Goal: Task Accomplishment & Management: Manage account settings

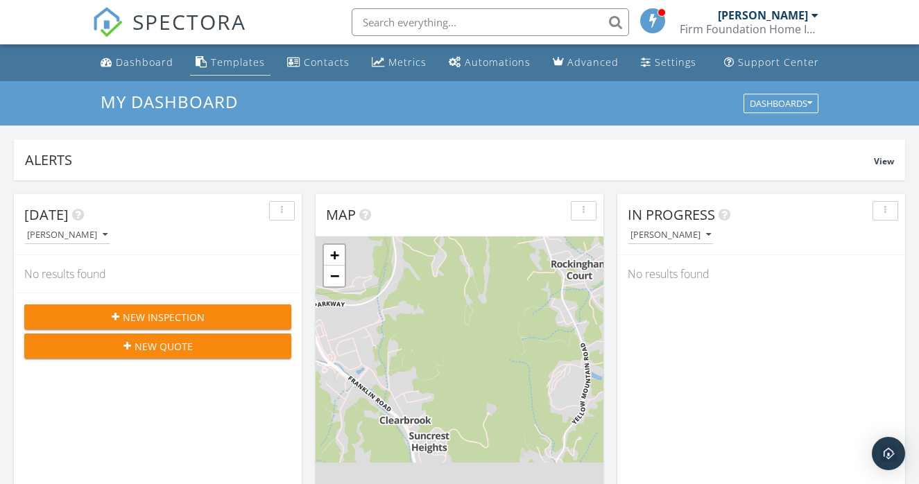
click at [219, 58] on div "Templates" at bounding box center [238, 62] width 54 height 13
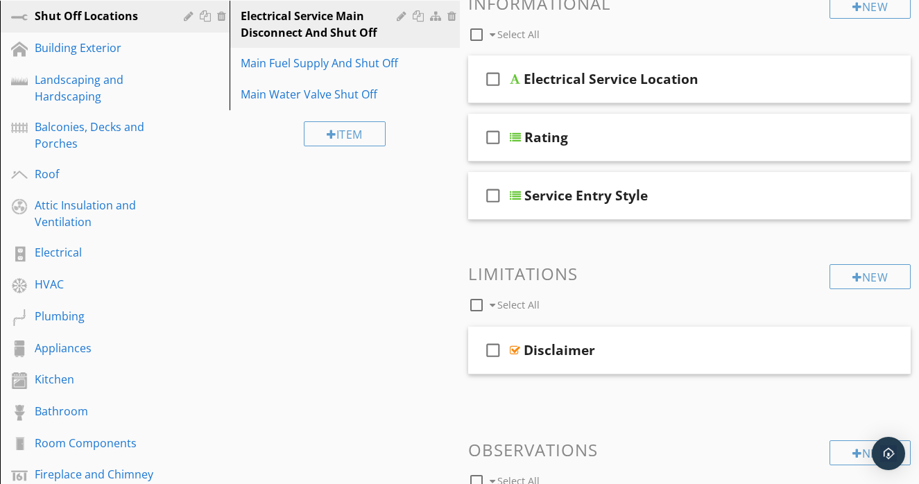
scroll to position [201, 0]
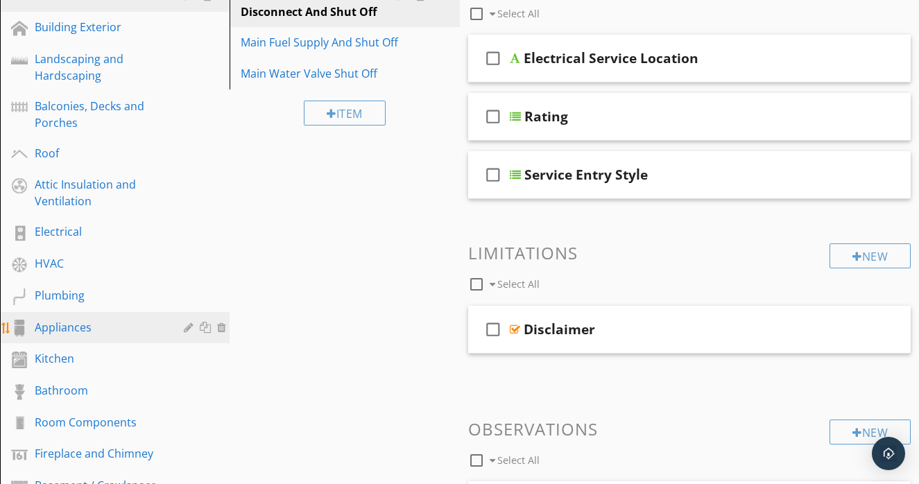
click at [89, 329] on div "Appliances" at bounding box center [99, 327] width 129 height 17
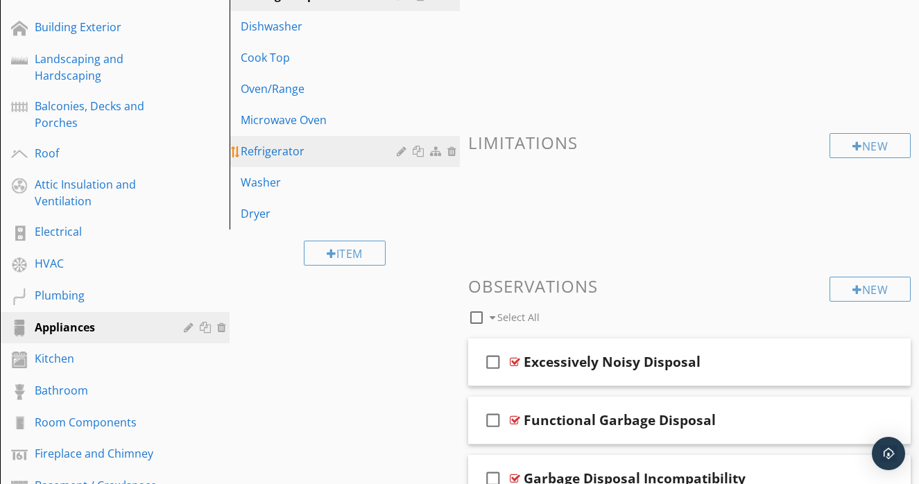
click at [291, 147] on div "Refrigerator" at bounding box center [321, 151] width 160 height 17
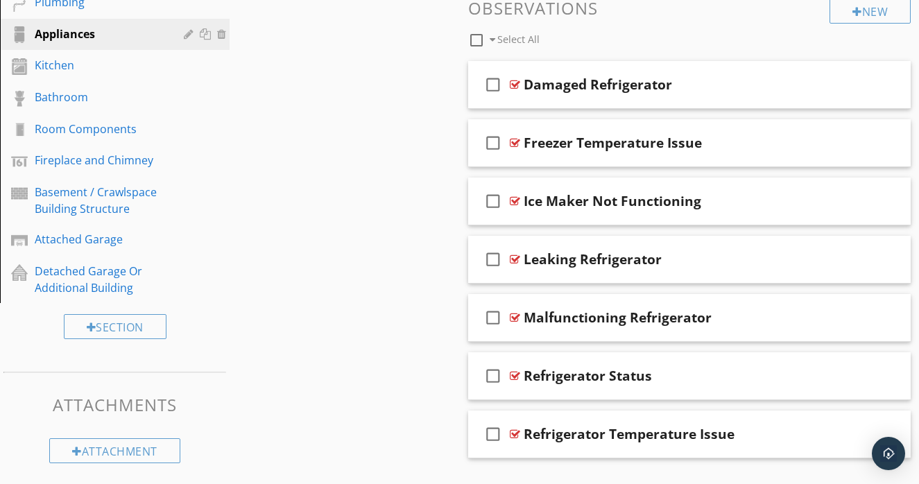
scroll to position [493, 0]
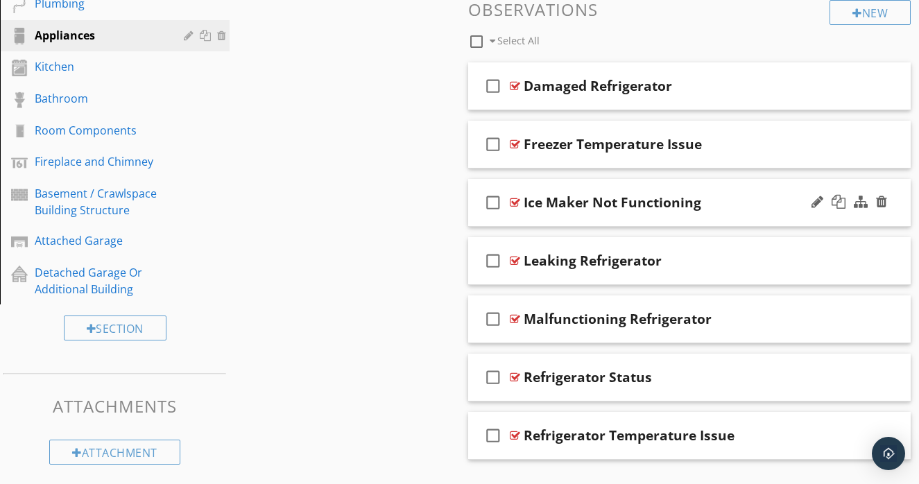
click at [574, 201] on div "Ice Maker Not Functioning" at bounding box center [613, 202] width 178 height 17
click at [515, 205] on div at bounding box center [515, 202] width 10 height 11
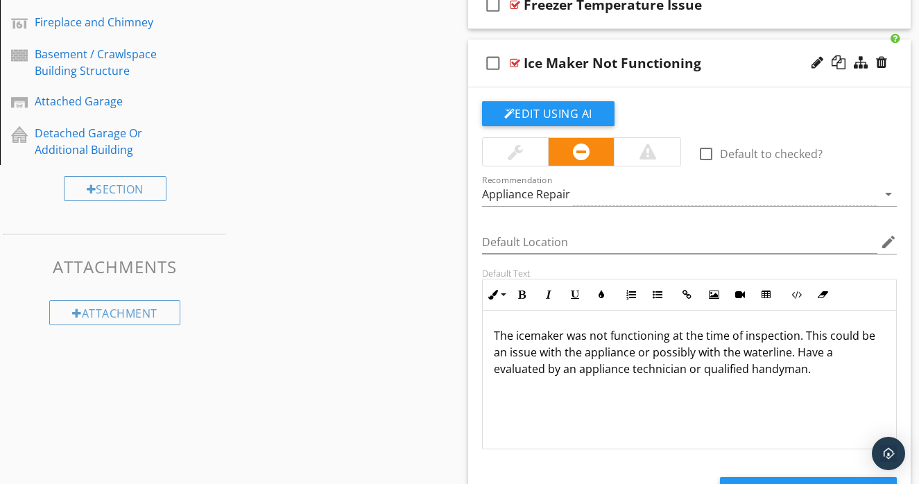
scroll to position [634, 0]
click at [567, 120] on button "Edit Using AI" at bounding box center [548, 113] width 133 height 25
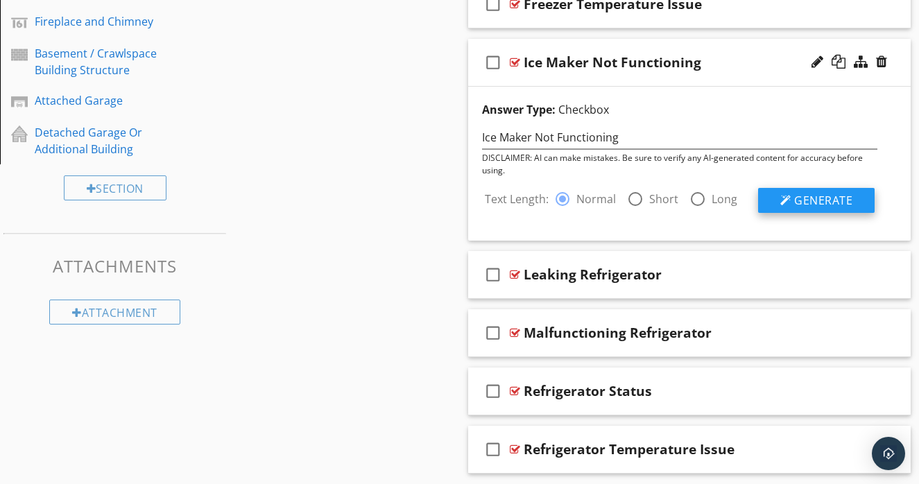
click at [806, 203] on span "Generate" at bounding box center [824, 200] width 58 height 15
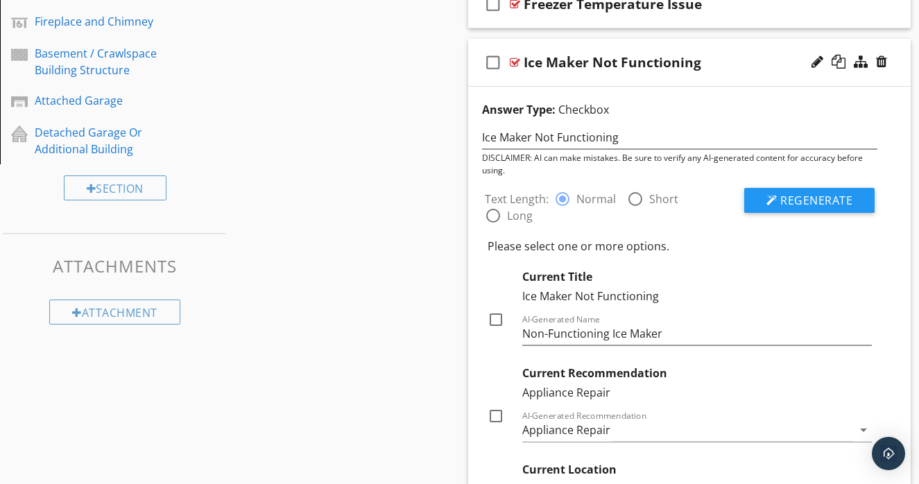
click at [498, 314] on div at bounding box center [496, 320] width 24 height 24
checkbox input "true"
click at [493, 413] on div at bounding box center [496, 417] width 24 height 24
checkbox input "true"
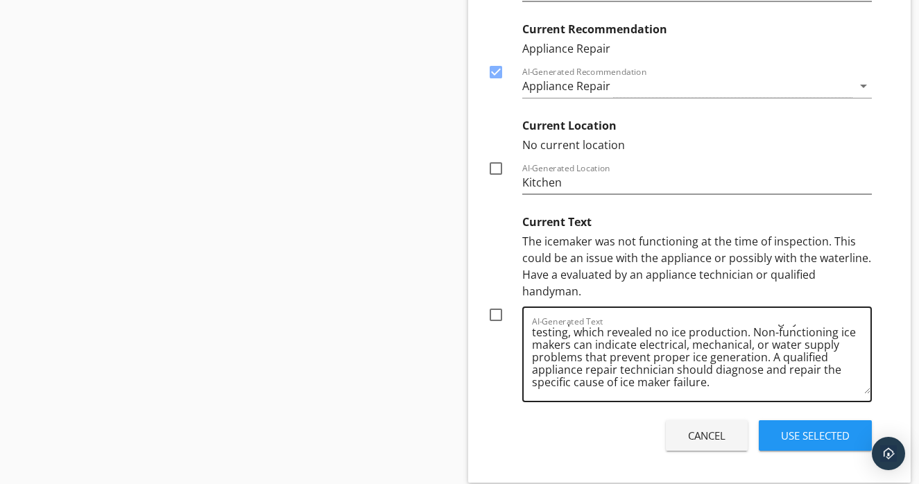
scroll to position [28, 0]
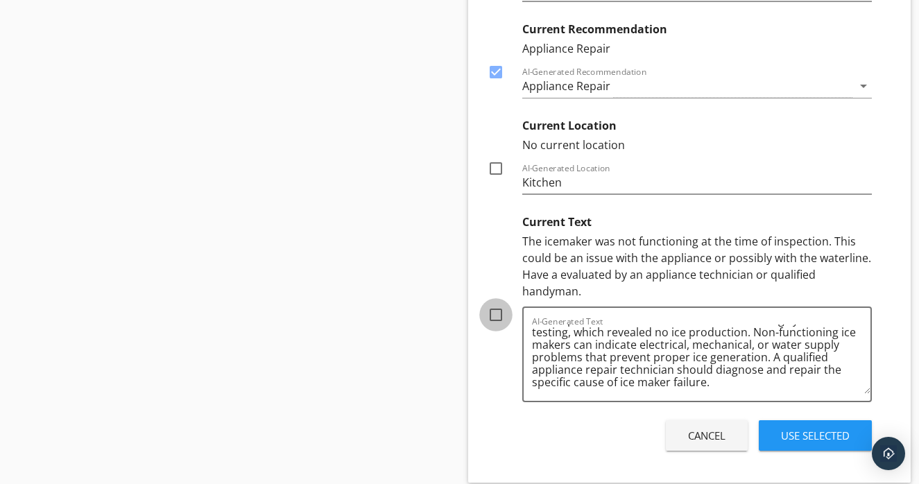
click at [492, 312] on div at bounding box center [496, 315] width 24 height 24
checkbox input "true"
click at [793, 428] on div "Use Selected" at bounding box center [815, 436] width 69 height 16
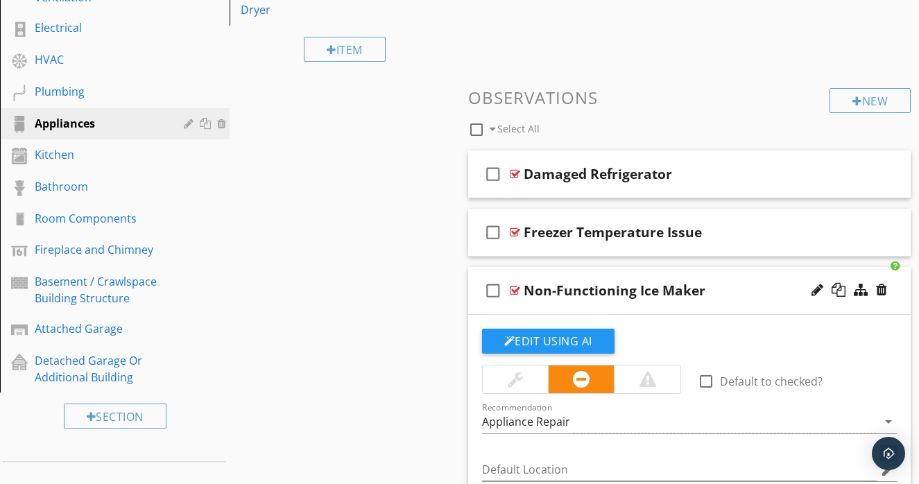
scroll to position [427, 0]
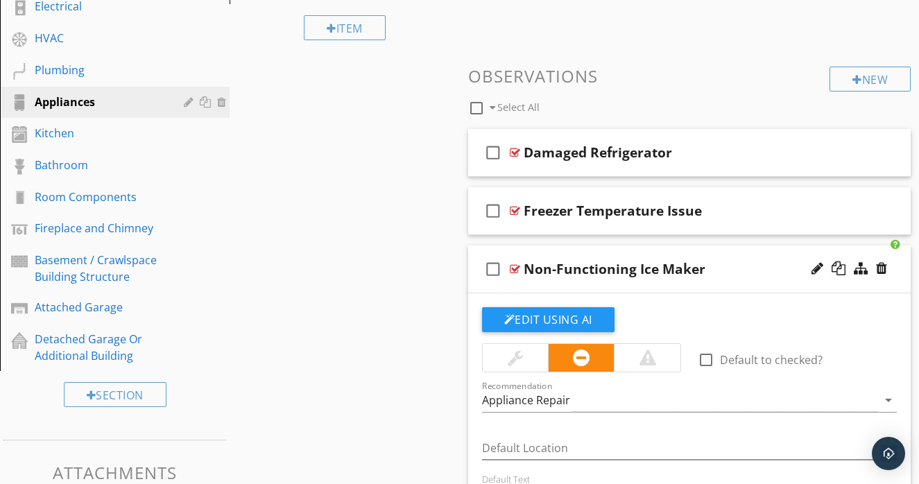
click at [517, 270] on div at bounding box center [515, 269] width 10 height 11
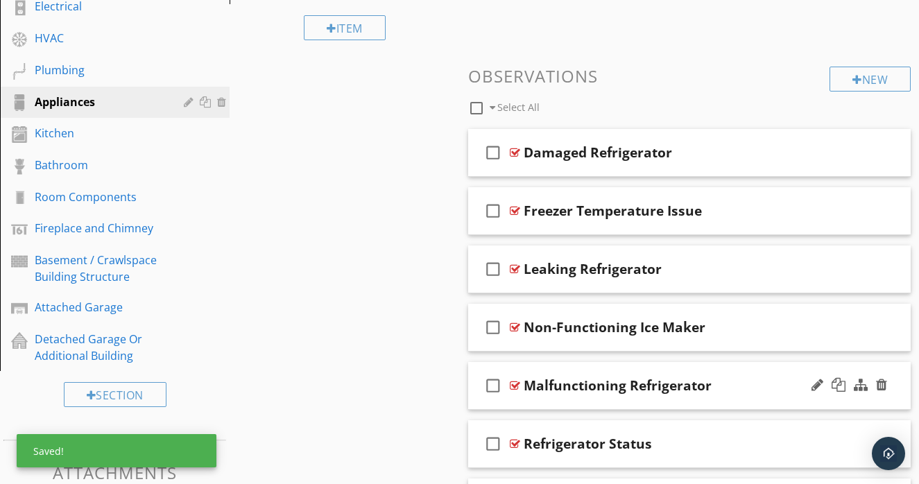
drag, startPoint x: 561, startPoint y: 328, endPoint x: 573, endPoint y: 405, distance: 77.3
click at [573, 405] on span "check_box_outline_blank Damaged Refrigerator check_box_outline_blank Freezer Te…" at bounding box center [689, 328] width 443 height 398
click at [417, 325] on div "Sections Shut Off Locations Building Exterior Landscaping and Hardscaping Balco…" at bounding box center [459, 141] width 919 height 859
click at [366, 250] on div "Sections Shut Off Locations Building Exterior Landscaping and Hardscaping Balco…" at bounding box center [459, 141] width 919 height 859
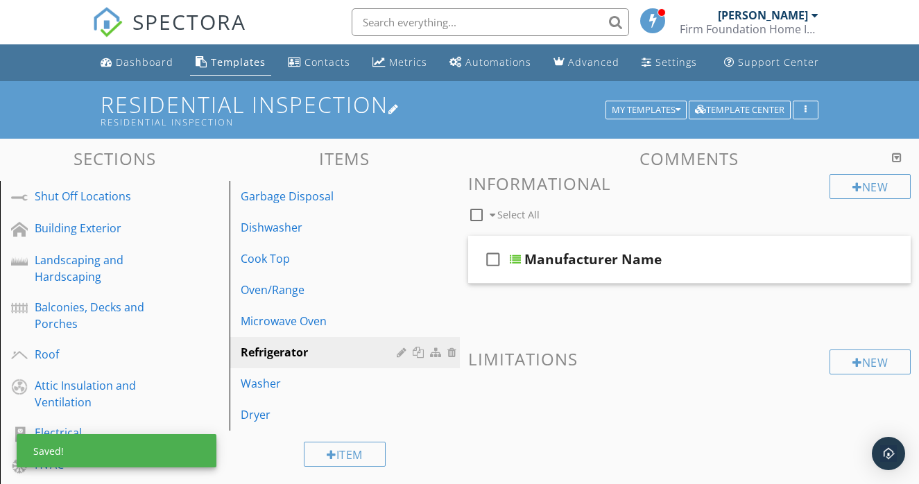
scroll to position [0, 0]
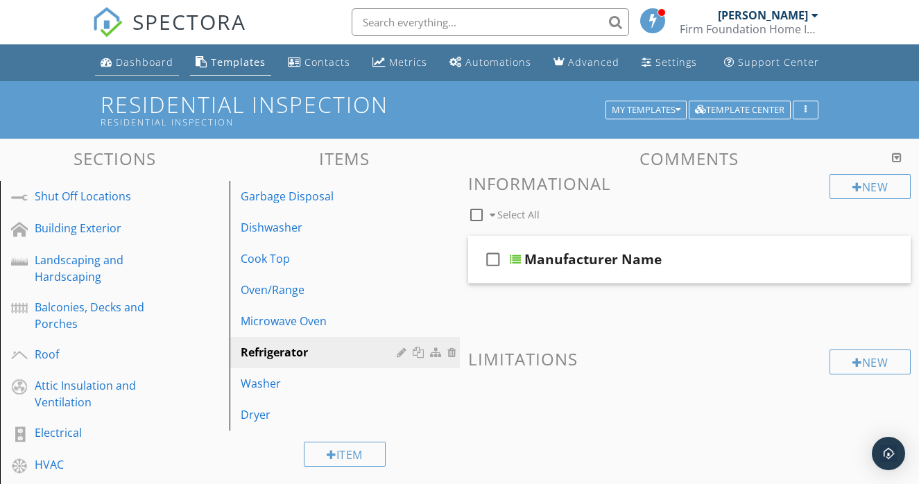
click at [145, 50] on link "Dashboard" at bounding box center [137, 63] width 84 height 26
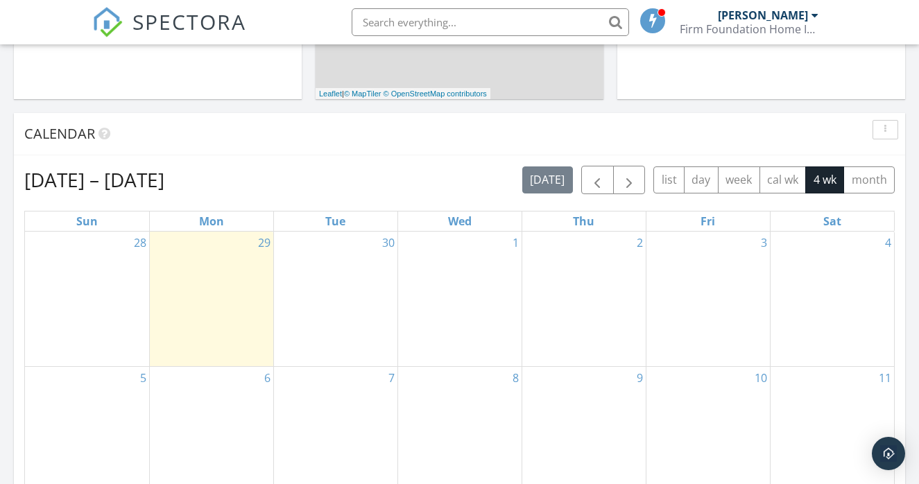
scroll to position [529, 0]
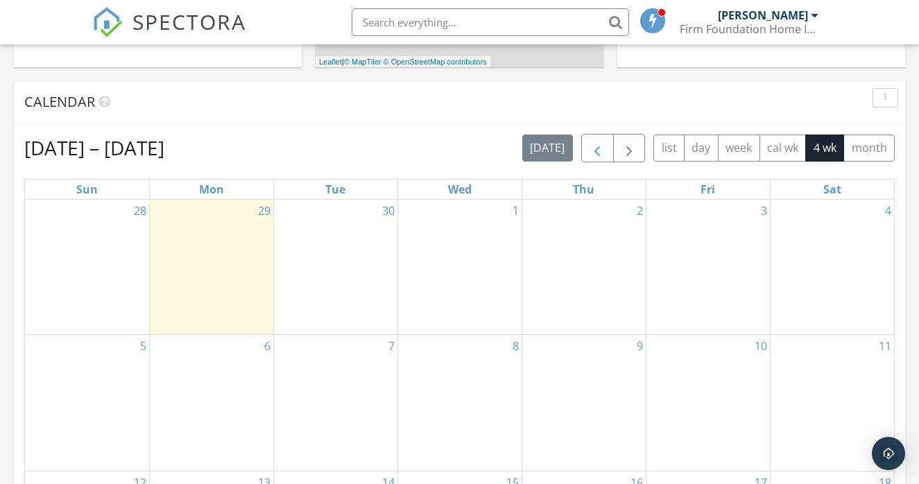
click at [596, 159] on button "button" at bounding box center [597, 148] width 33 height 28
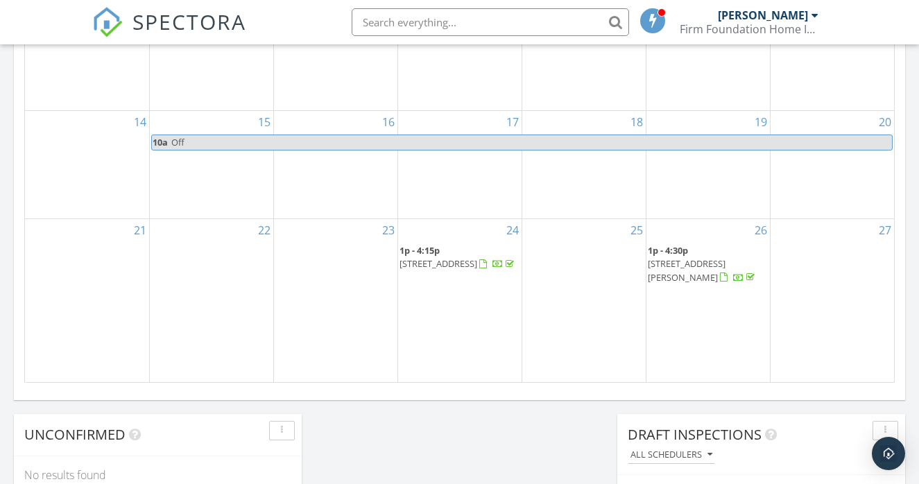
scroll to position [888, 0]
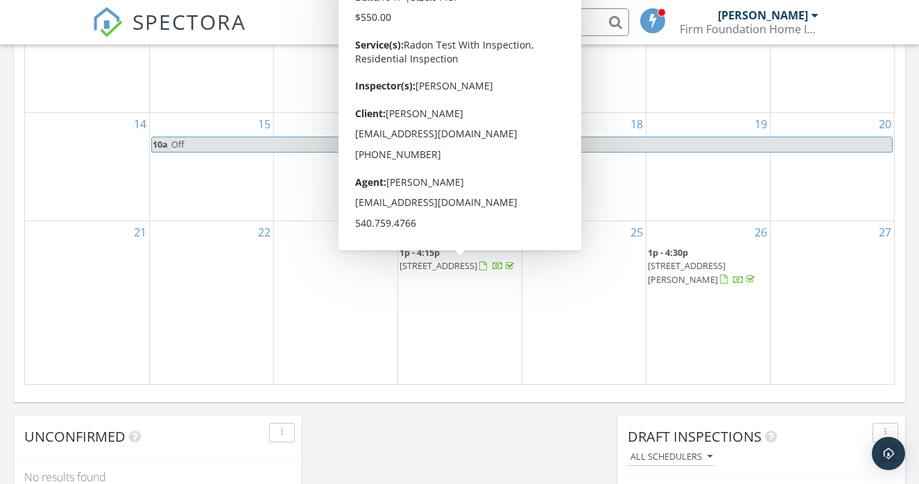
click at [688, 259] on span "1p - 4:30p" at bounding box center [668, 252] width 40 height 12
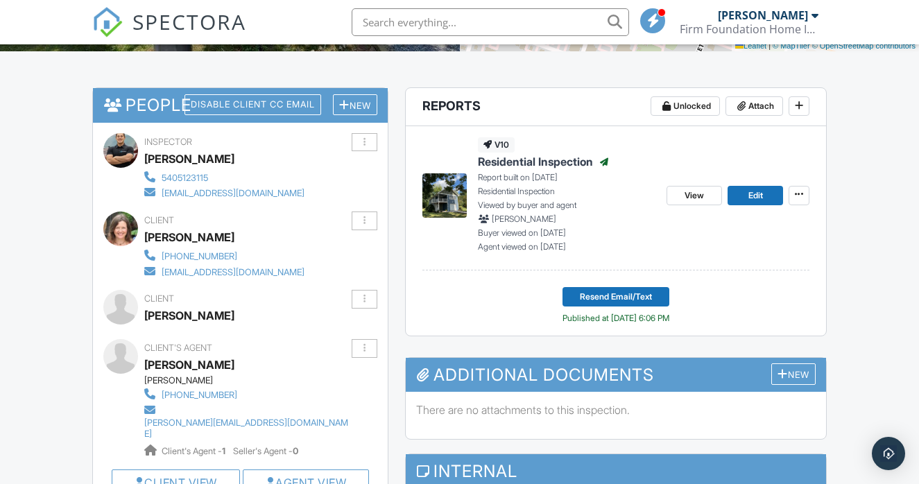
scroll to position [321, 0]
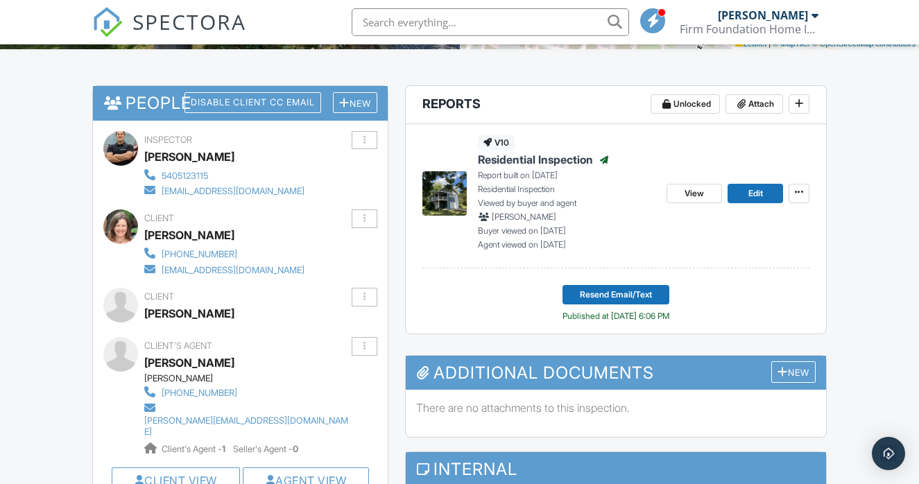
drag, startPoint x: 144, startPoint y: 316, endPoint x: 230, endPoint y: 319, distance: 85.4
click at [230, 319] on div "Humberto Arreaza" at bounding box center [189, 313] width 90 height 21
copy div "Humberto Arreaza"
drag, startPoint x: 164, startPoint y: 250, endPoint x: 192, endPoint y: 250, distance: 27.8
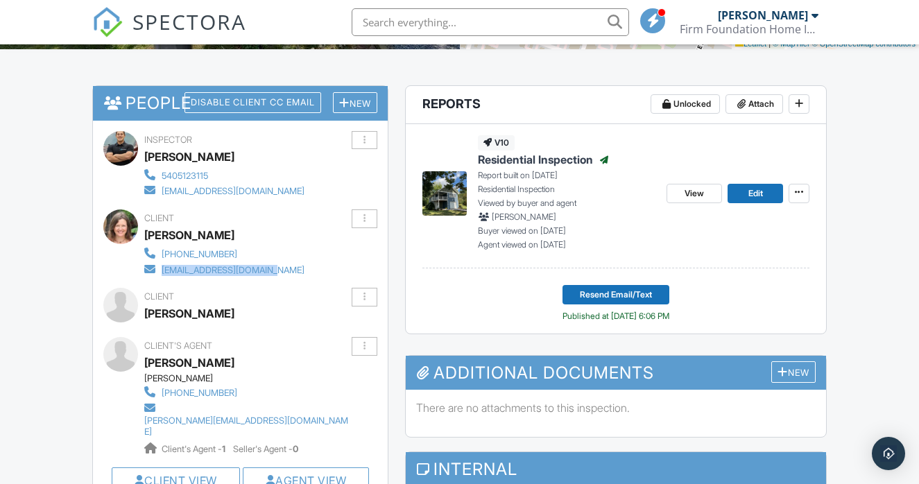
drag, startPoint x: 280, startPoint y: 268, endPoint x: 263, endPoint y: 272, distance: 17.8
click at [263, 272] on div "Client Carla Stout 704-488-7019 carlastout@bellsouth.net" at bounding box center [257, 243] width 227 height 67
click at [266, 268] on div "704-488-7019 carlastout@bellsouth.net" at bounding box center [229, 261] width 171 height 31
drag, startPoint x: 298, startPoint y: 406, endPoint x: 282, endPoint y: 406, distance: 16.0
click at [282, 406] on div "Damon Gettier 540-516-3326 veronica@damongettier.com Client's Agent - 1 Seller'…" at bounding box center [253, 414] width 219 height 83
